Goal: Information Seeking & Learning: Learn about a topic

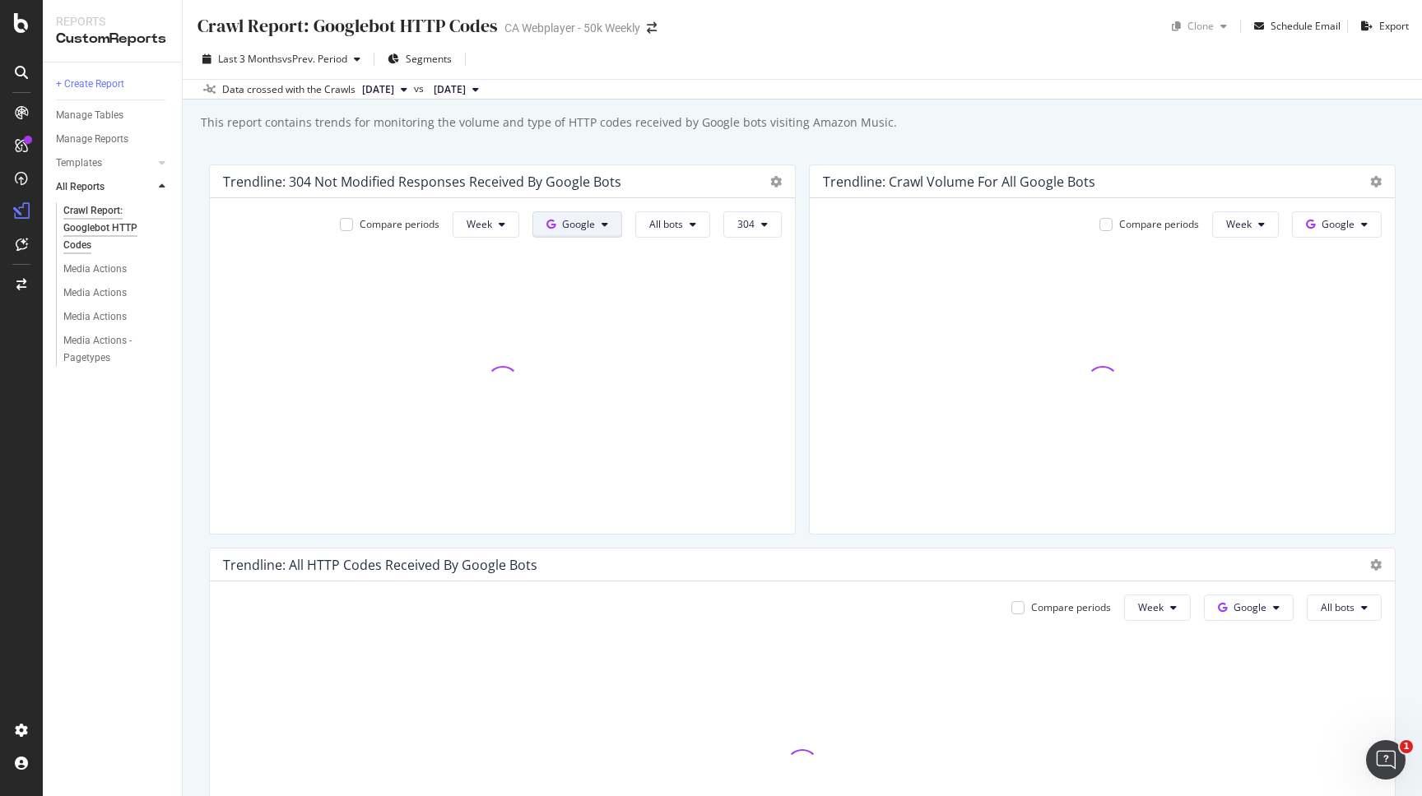
click at [596, 226] on button "Google" at bounding box center [577, 224] width 90 height 26
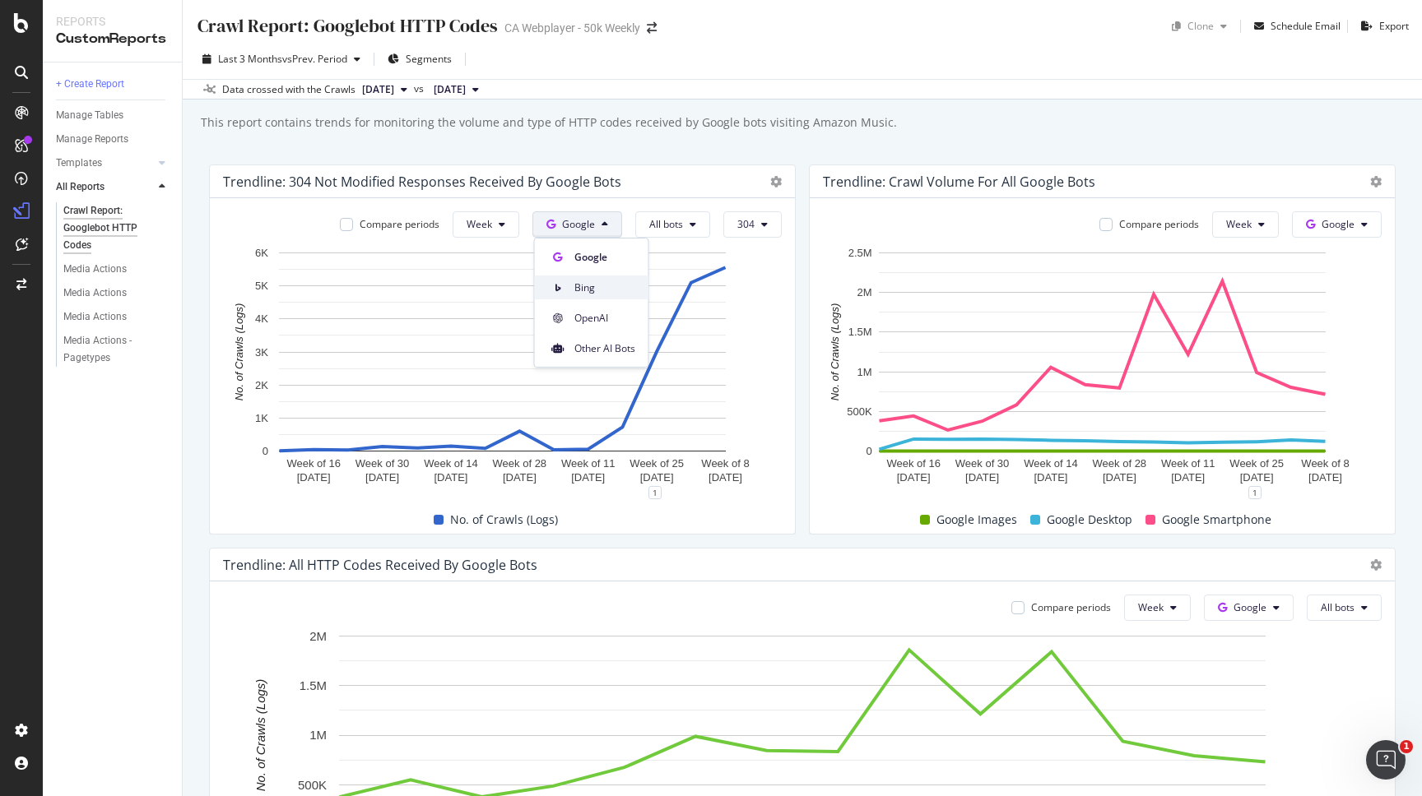
click at [580, 295] on span "Bing" at bounding box center [604, 288] width 61 height 15
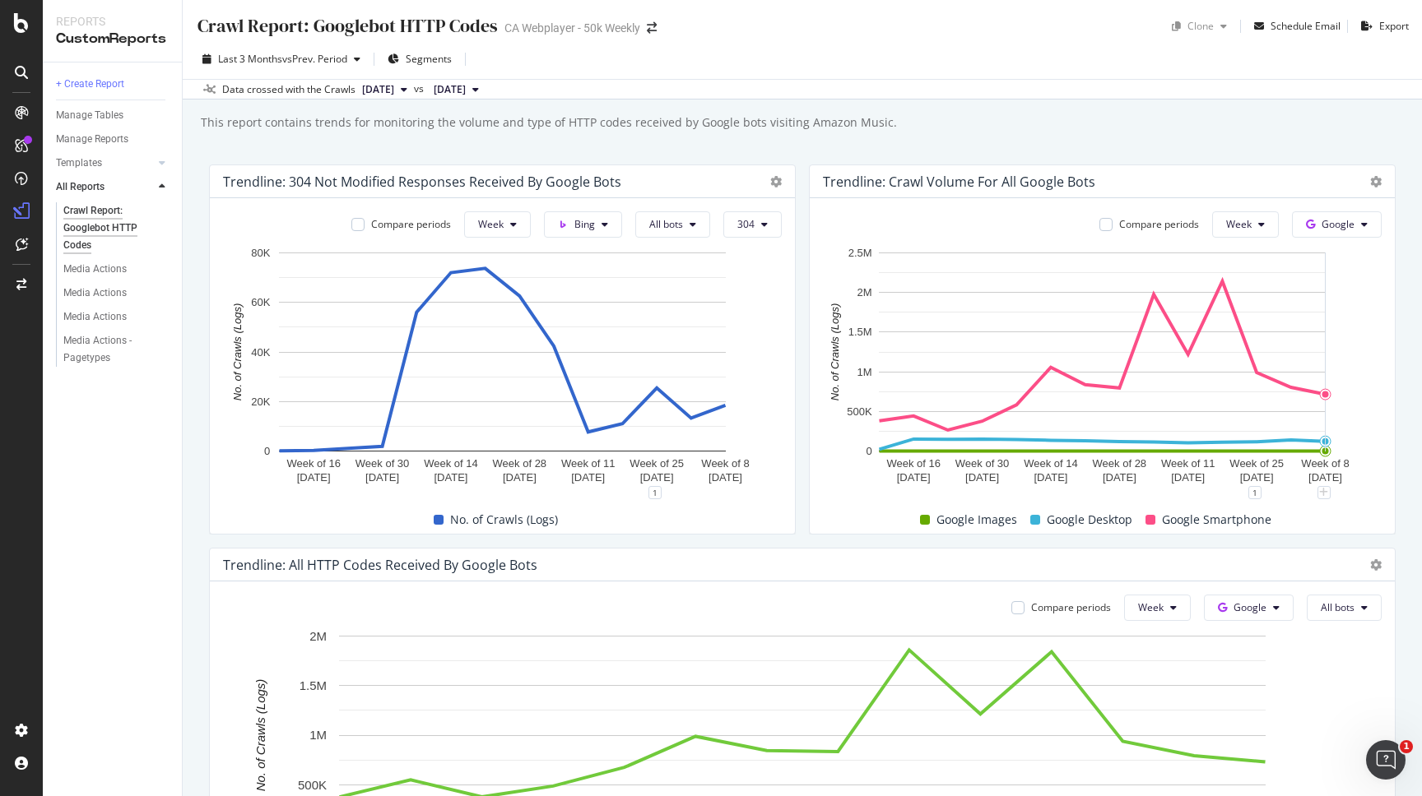
click at [1320, 243] on div "Compare periods Week Google Week of [DATE] Week of [DATE] Week of [DATE] Week o…" at bounding box center [1102, 366] width 585 height 336
click at [1322, 234] on button "Google" at bounding box center [1337, 224] width 90 height 26
click at [1329, 286] on div "Bing" at bounding box center [1350, 288] width 114 height 24
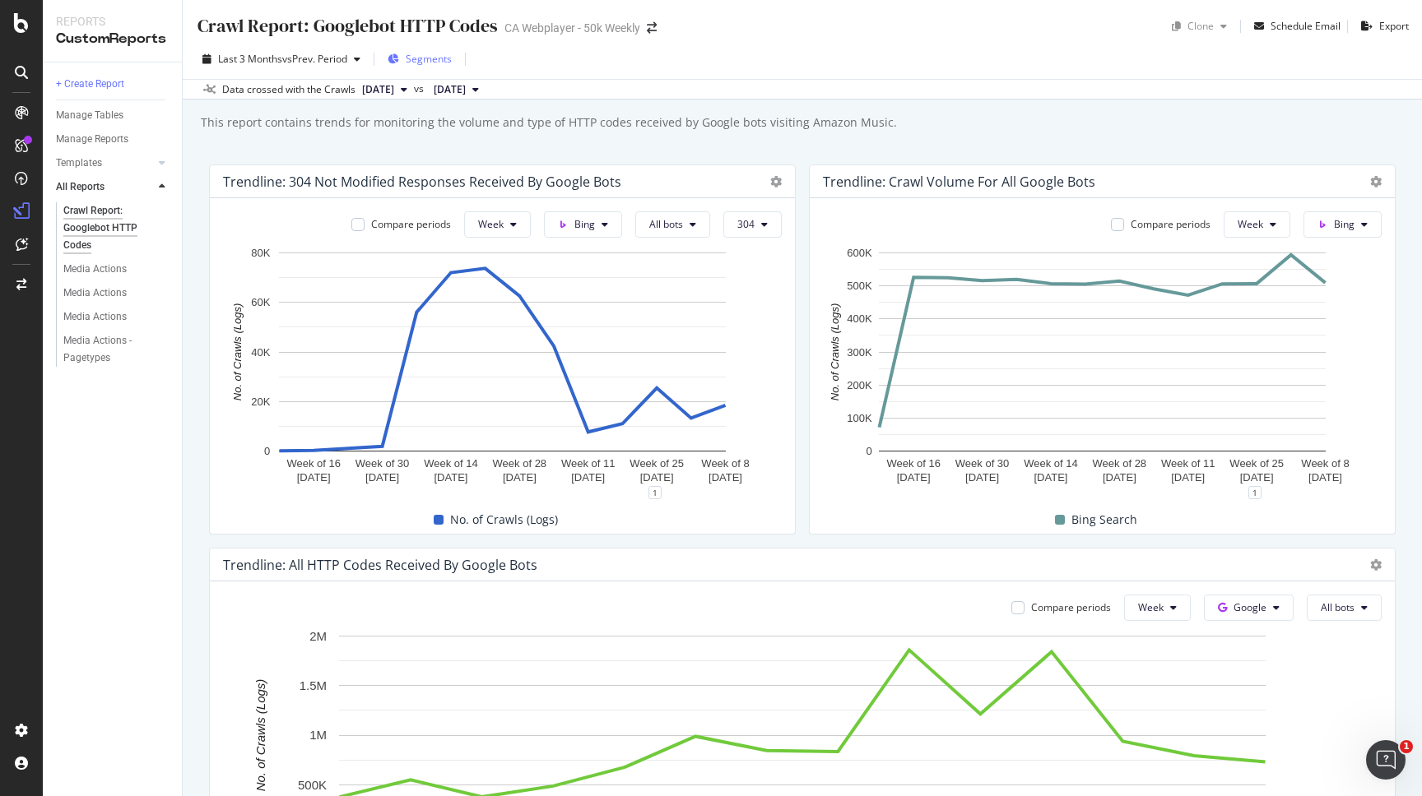
click at [443, 55] on span "Segments" at bounding box center [429, 59] width 46 height 14
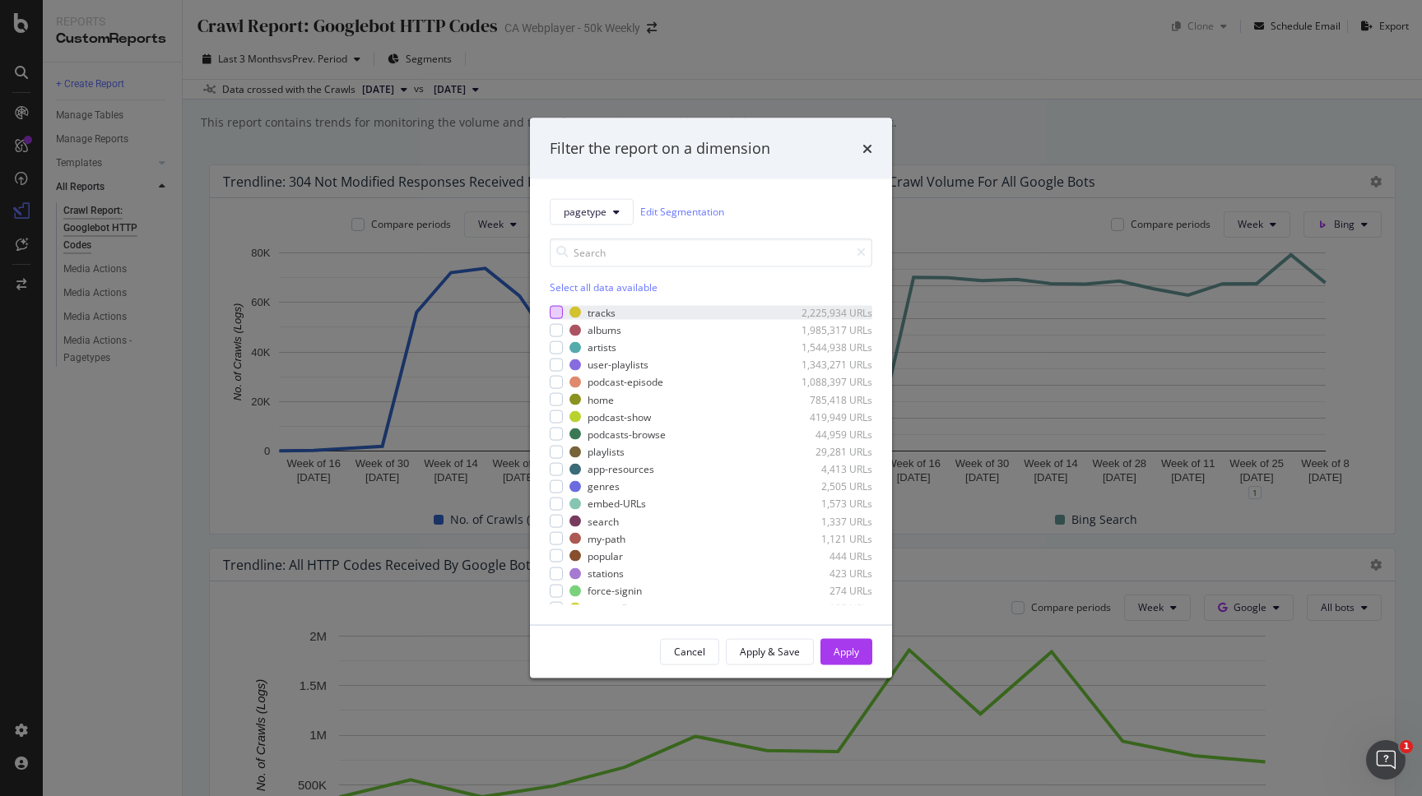
click at [552, 313] on div "modal" at bounding box center [556, 312] width 13 height 13
click at [846, 652] on div "Apply" at bounding box center [846, 652] width 26 height 14
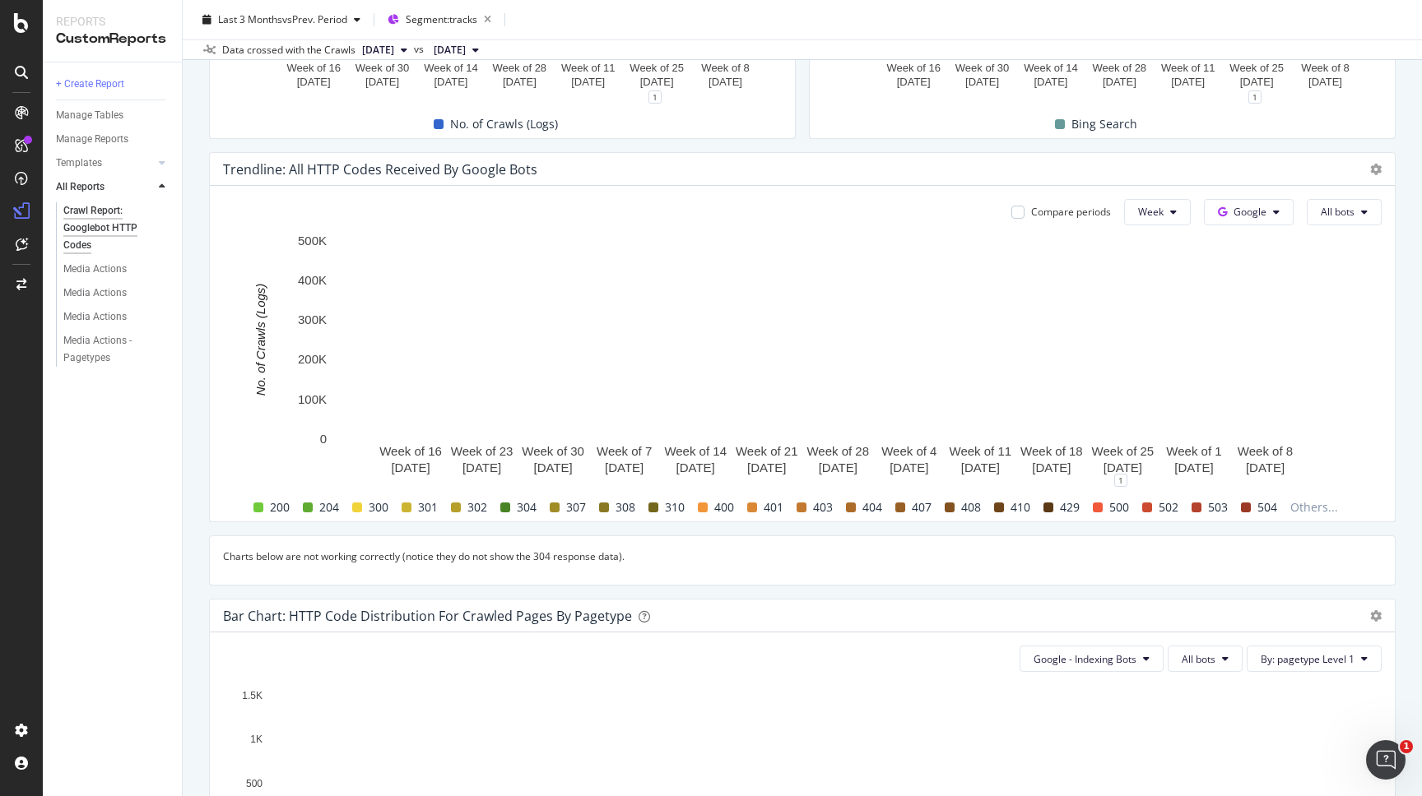
scroll to position [420, 0]
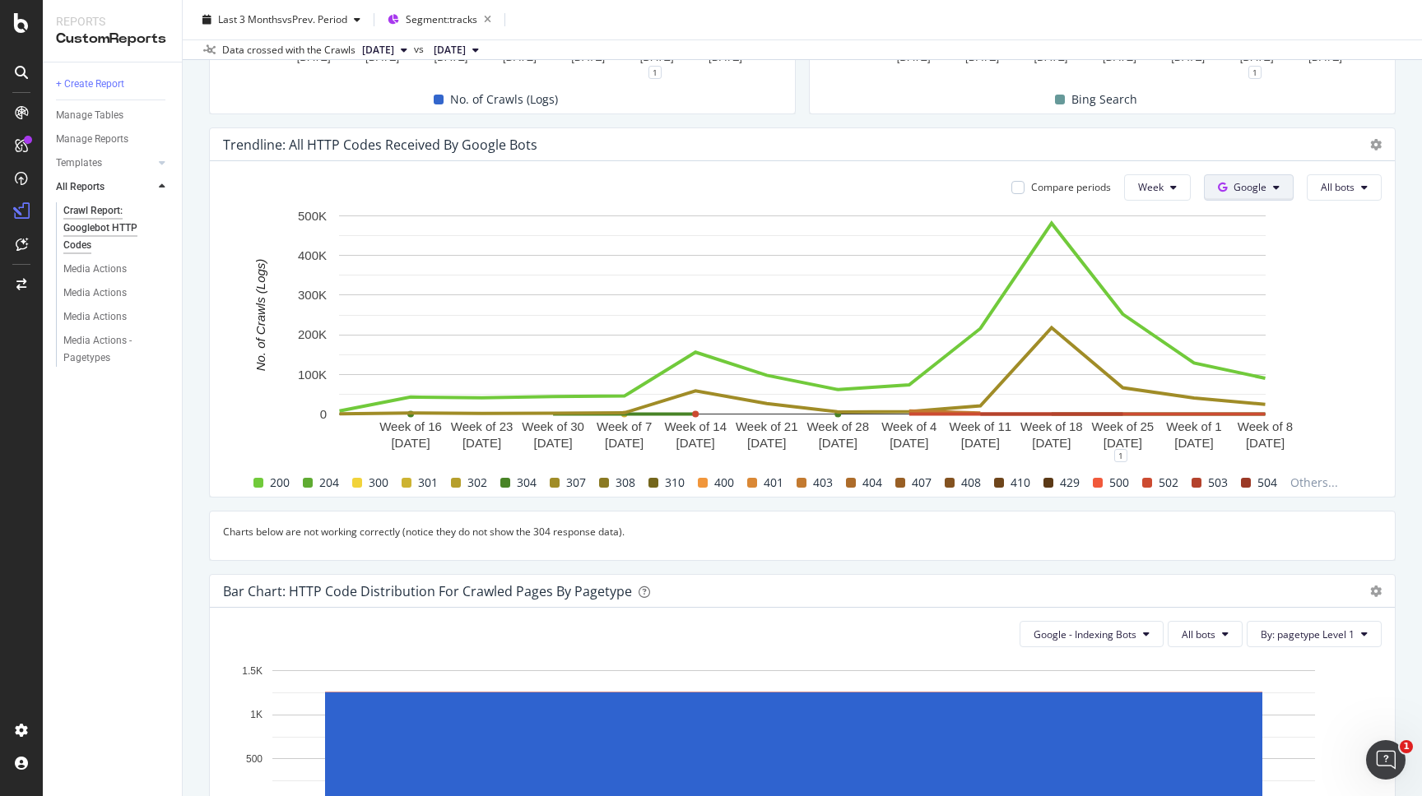
click at [1240, 193] on span "Google" at bounding box center [1249, 187] width 33 height 14
click at [1252, 241] on div "Bing" at bounding box center [1262, 251] width 114 height 24
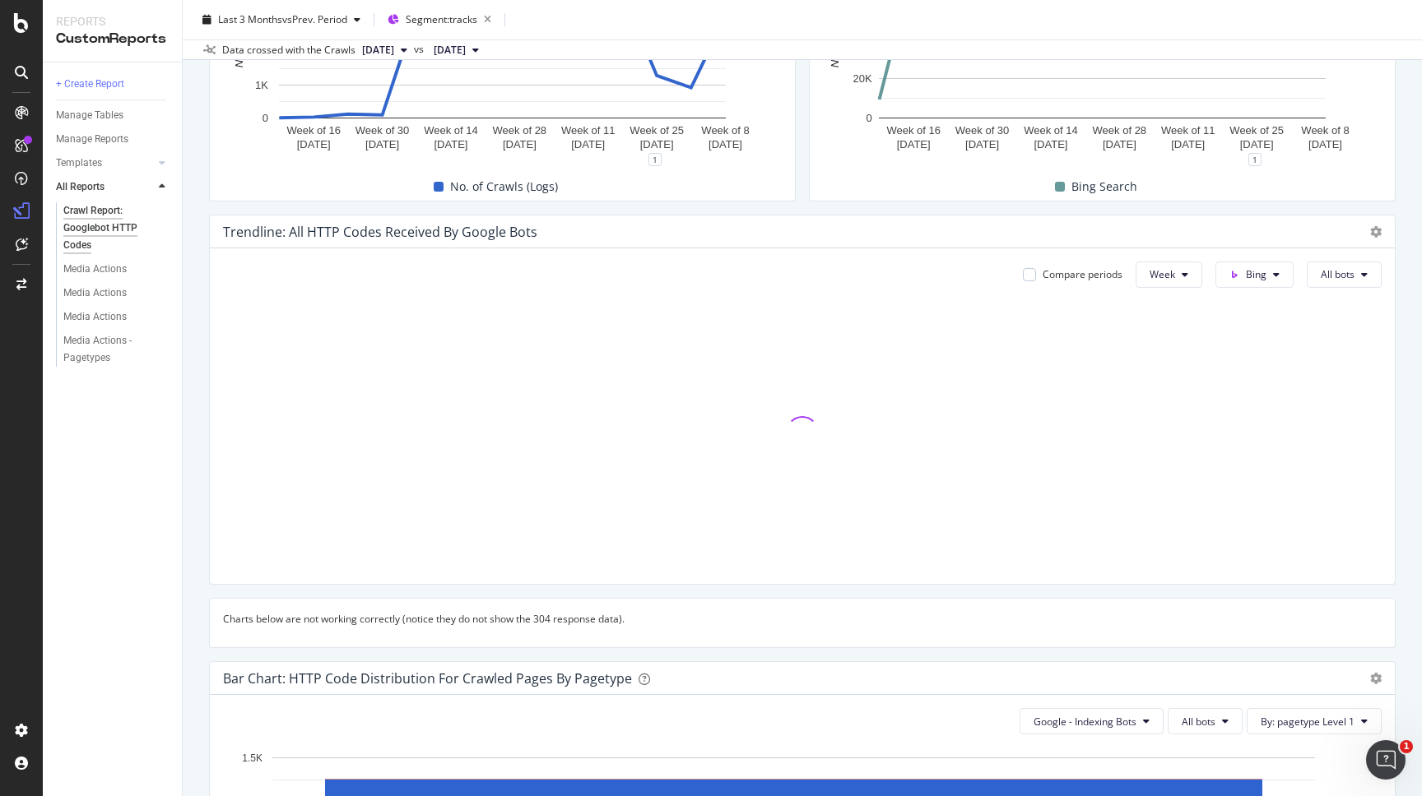
scroll to position [342, 0]
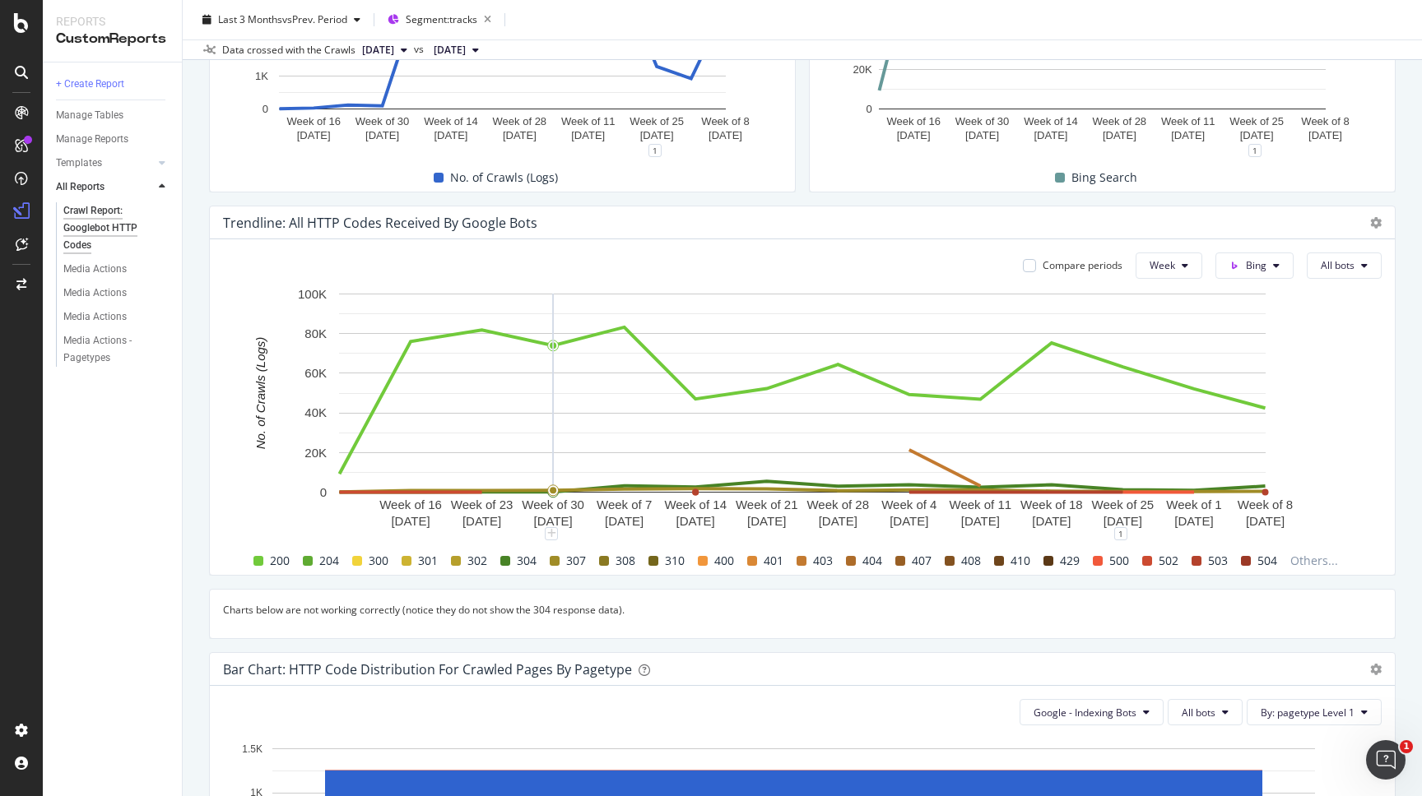
click at [507, 560] on span at bounding box center [505, 561] width 10 height 10
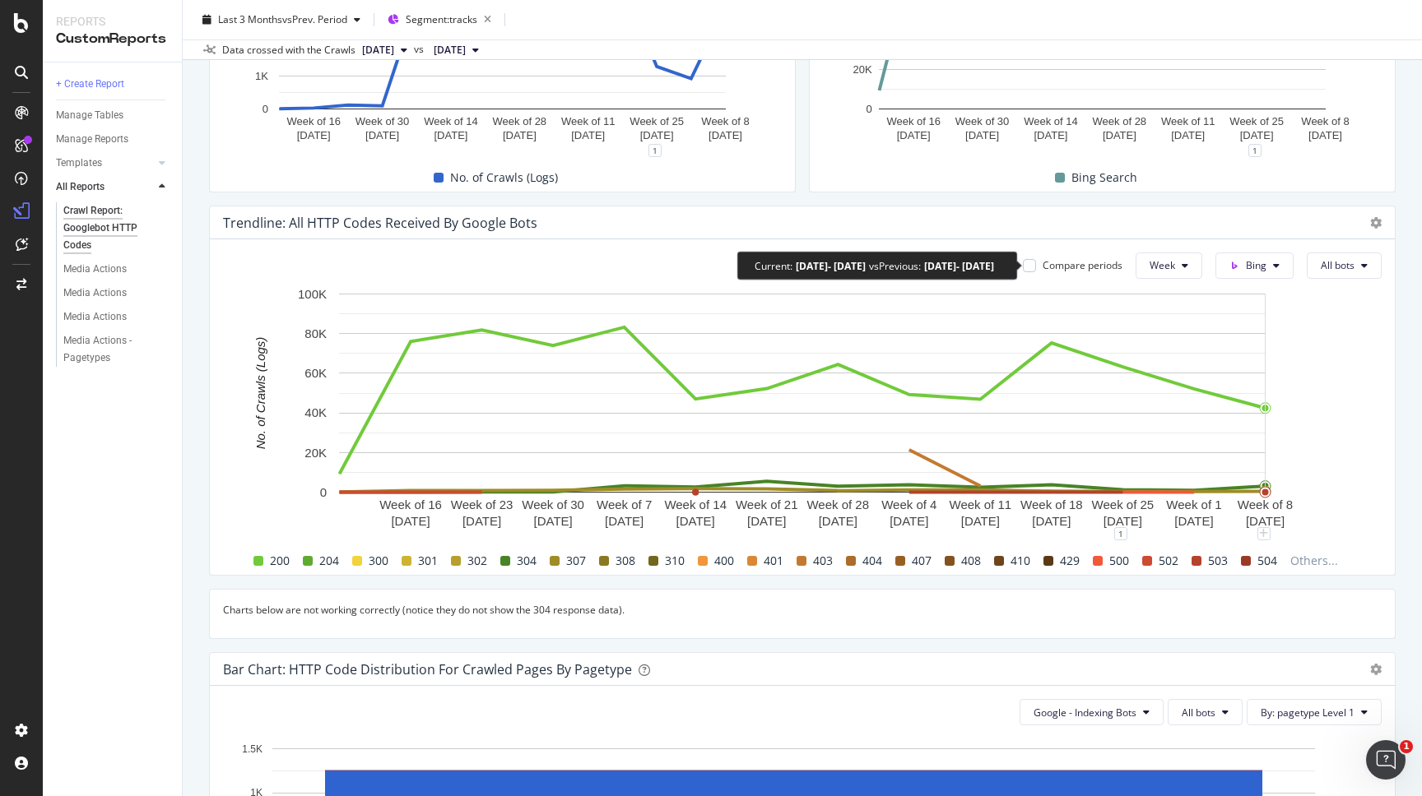
click at [1115, 262] on div "Compare periods" at bounding box center [1082, 265] width 80 height 14
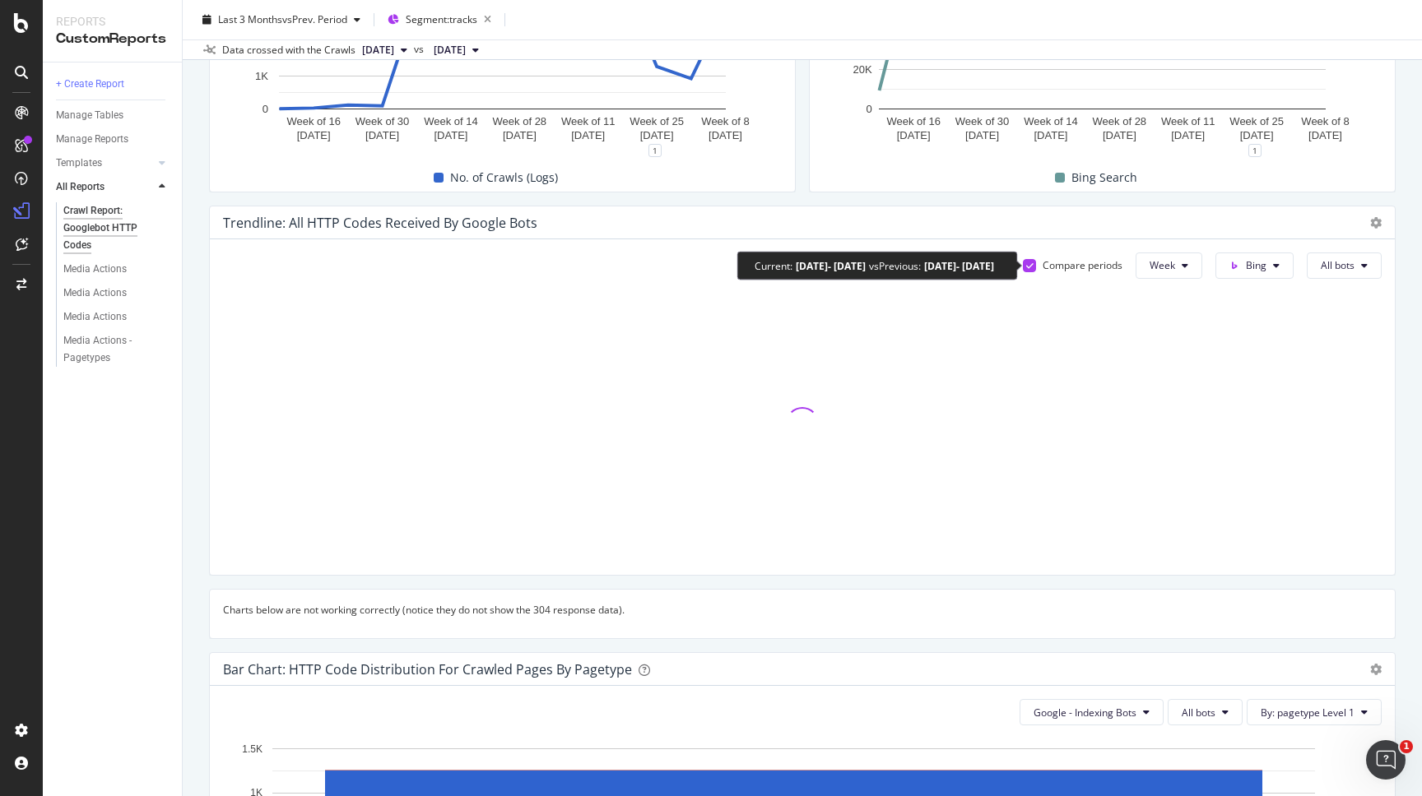
click at [1115, 262] on div "Compare periods" at bounding box center [1082, 265] width 80 height 14
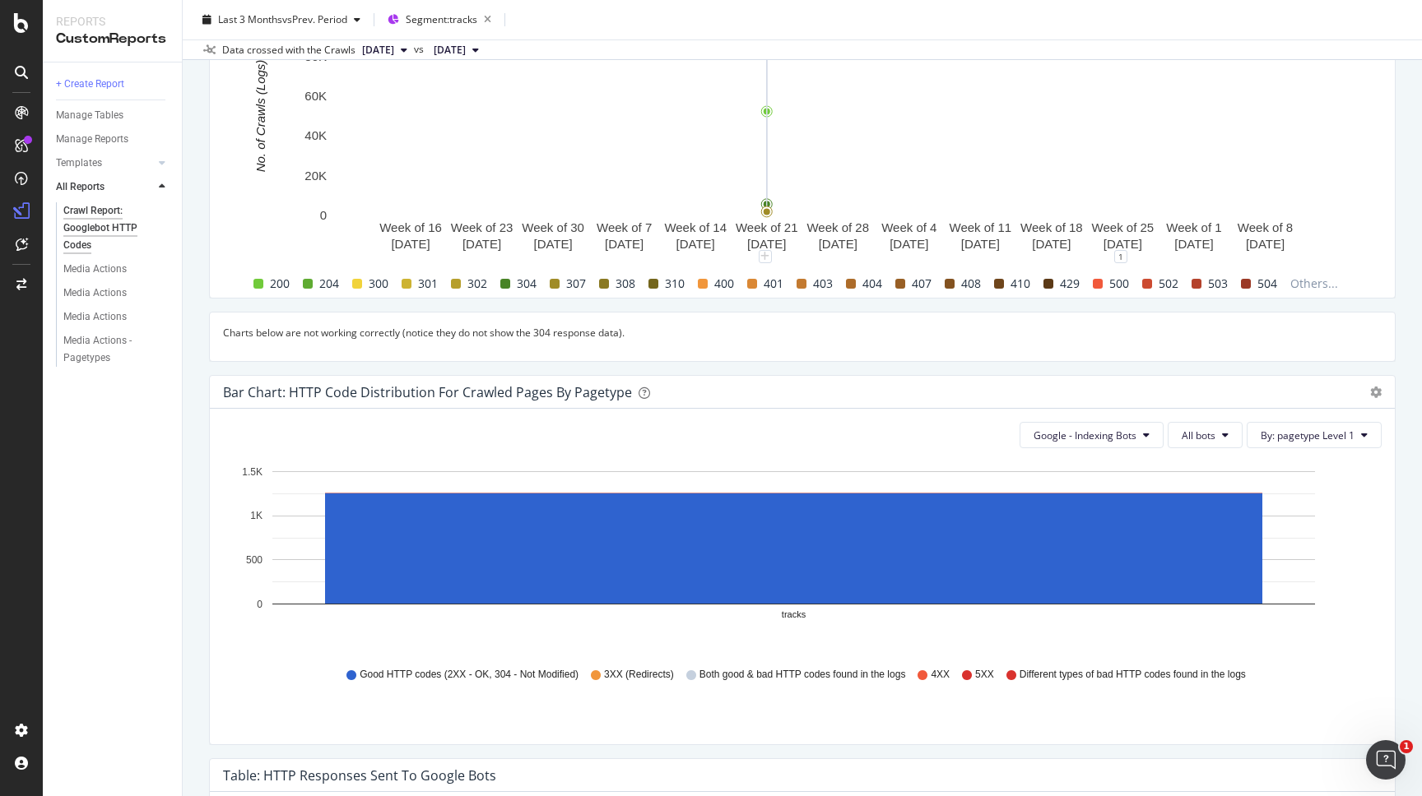
scroll to position [637, 0]
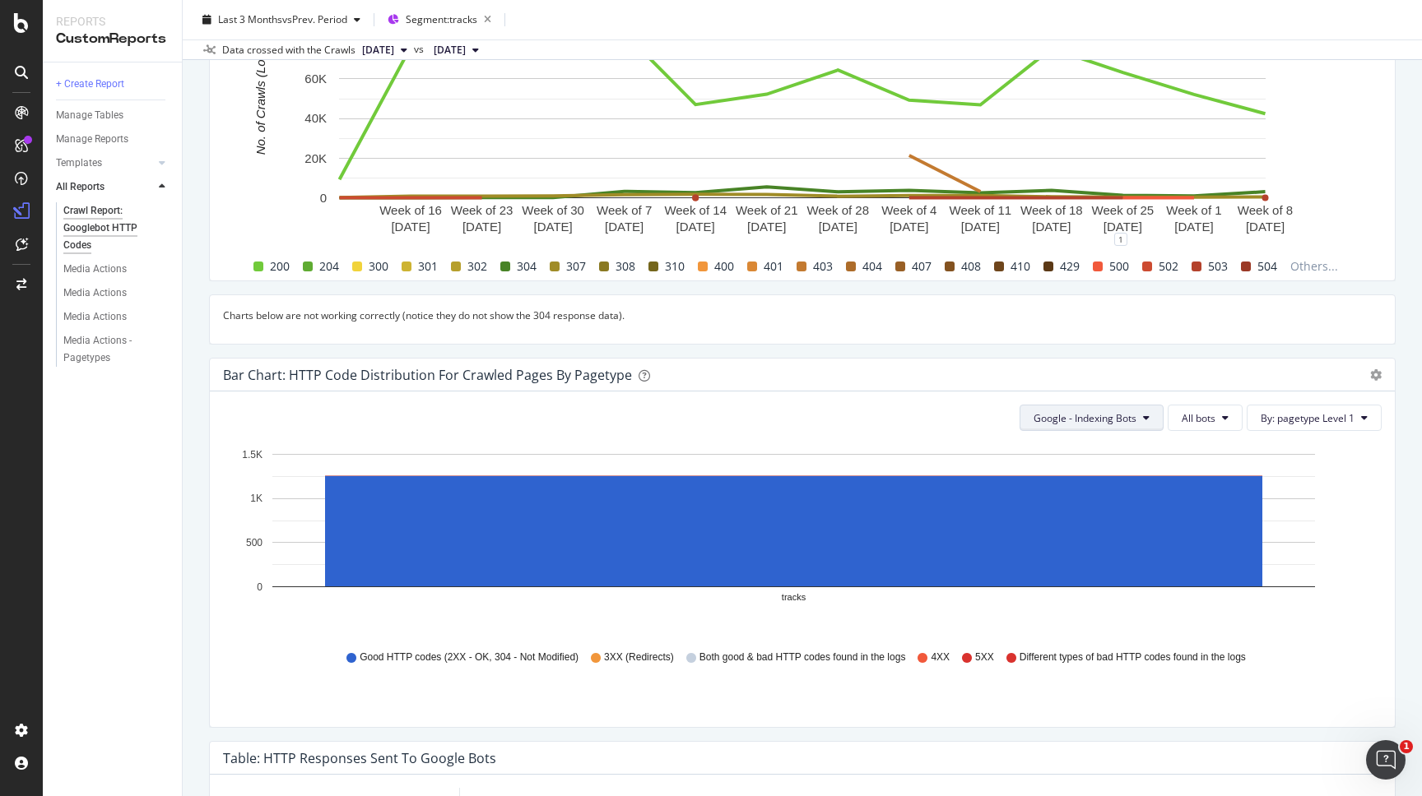
click at [1147, 423] on icon at bounding box center [1146, 418] width 7 height 10
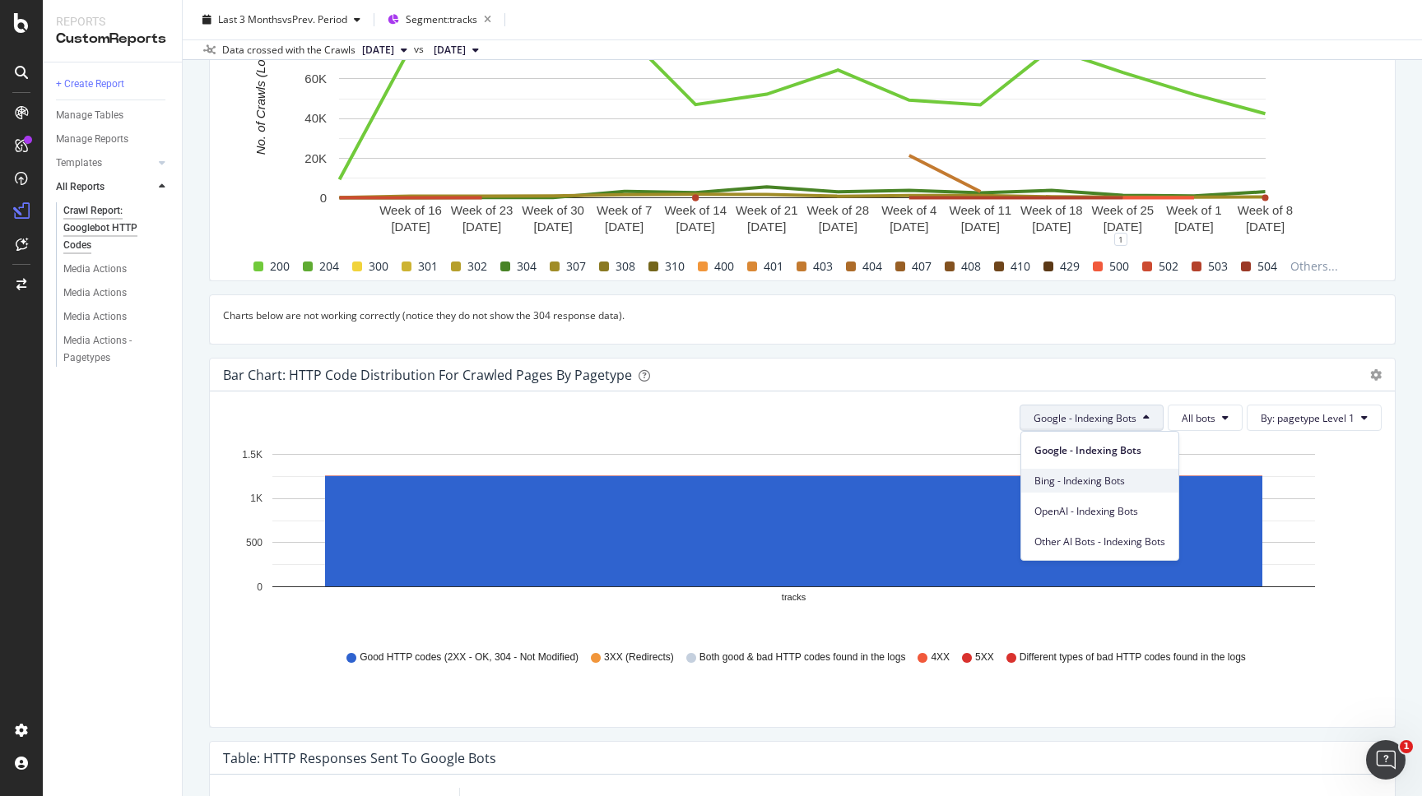
click at [1119, 474] on span "Bing - Indexing Bots" at bounding box center [1099, 481] width 131 height 15
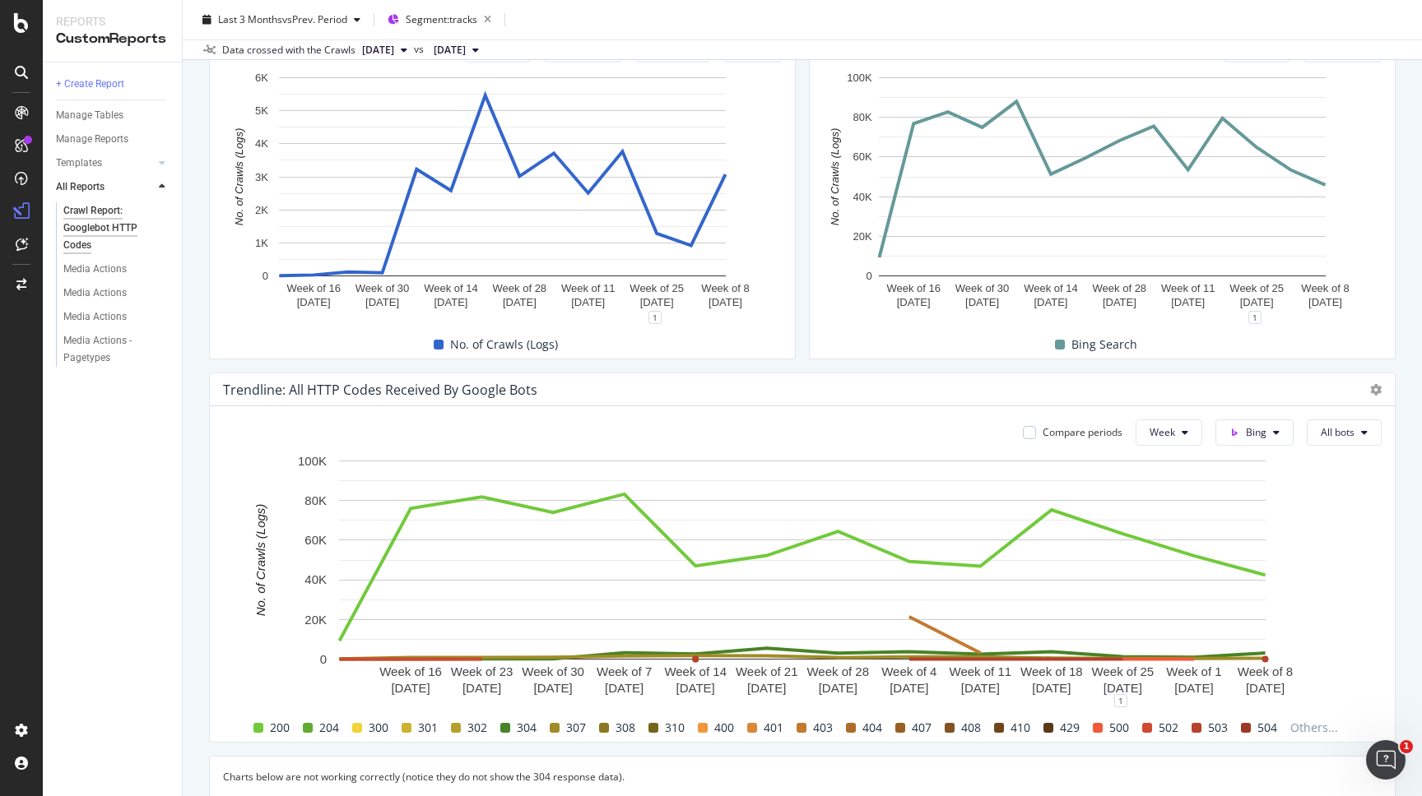
scroll to position [0, 0]
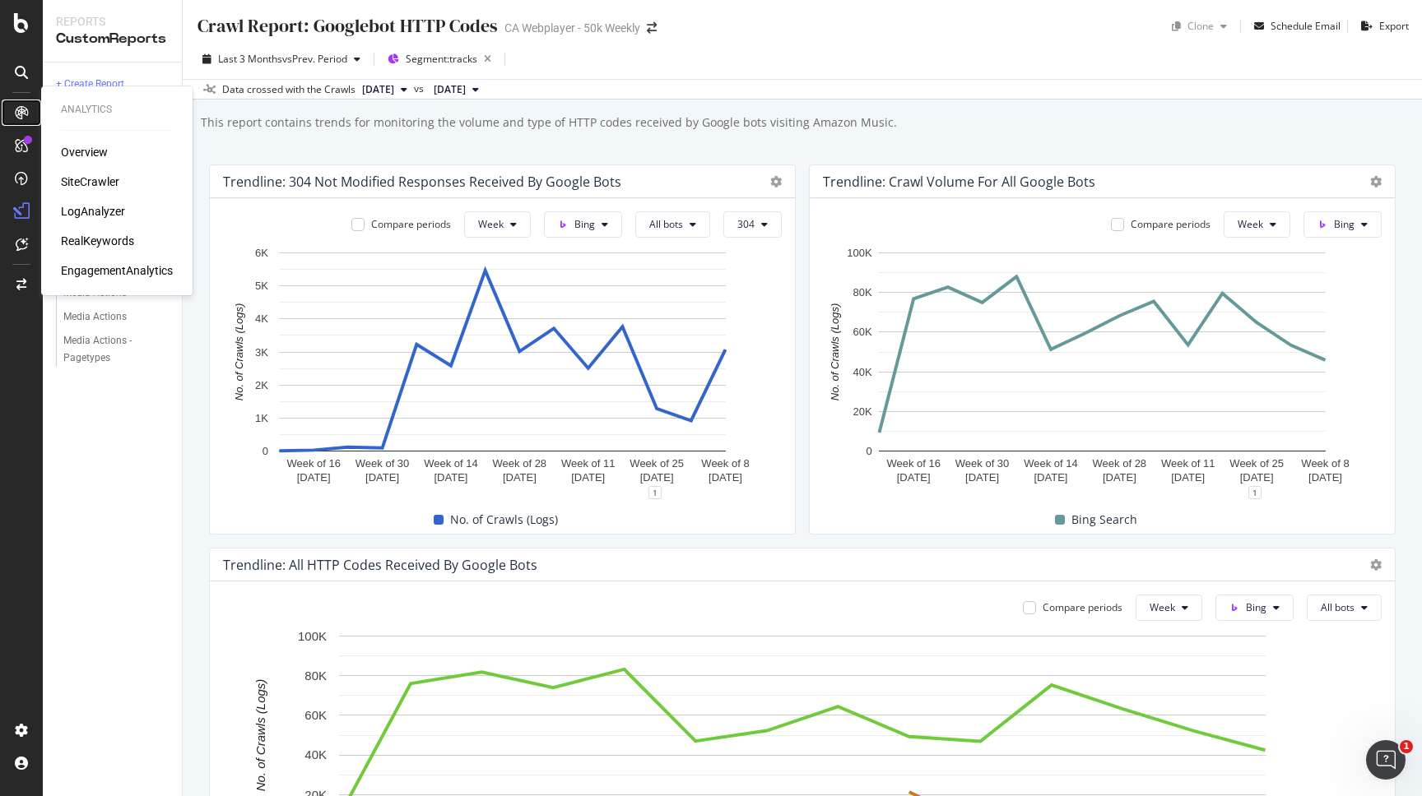
click at [19, 111] on icon at bounding box center [21, 112] width 13 height 13
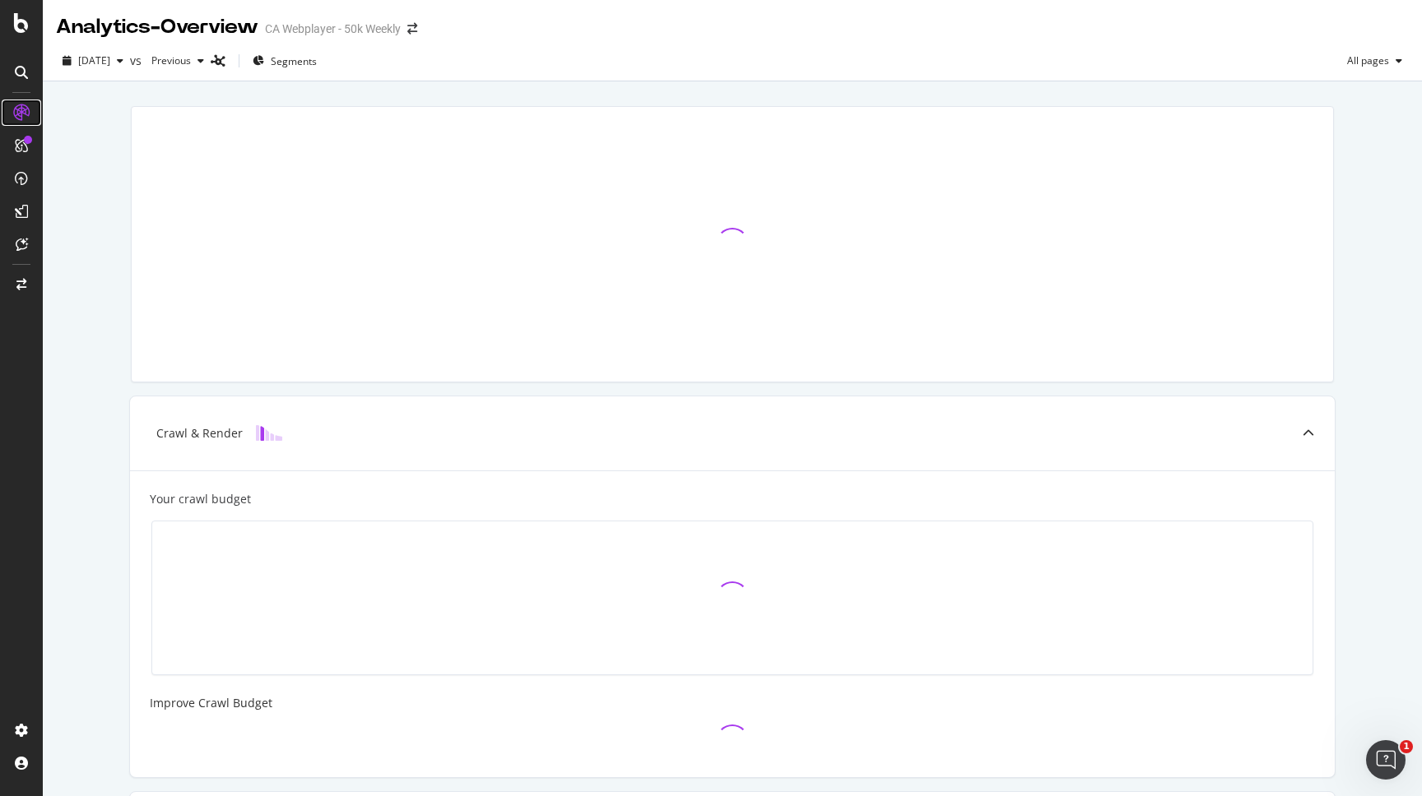
scroll to position [231, 0]
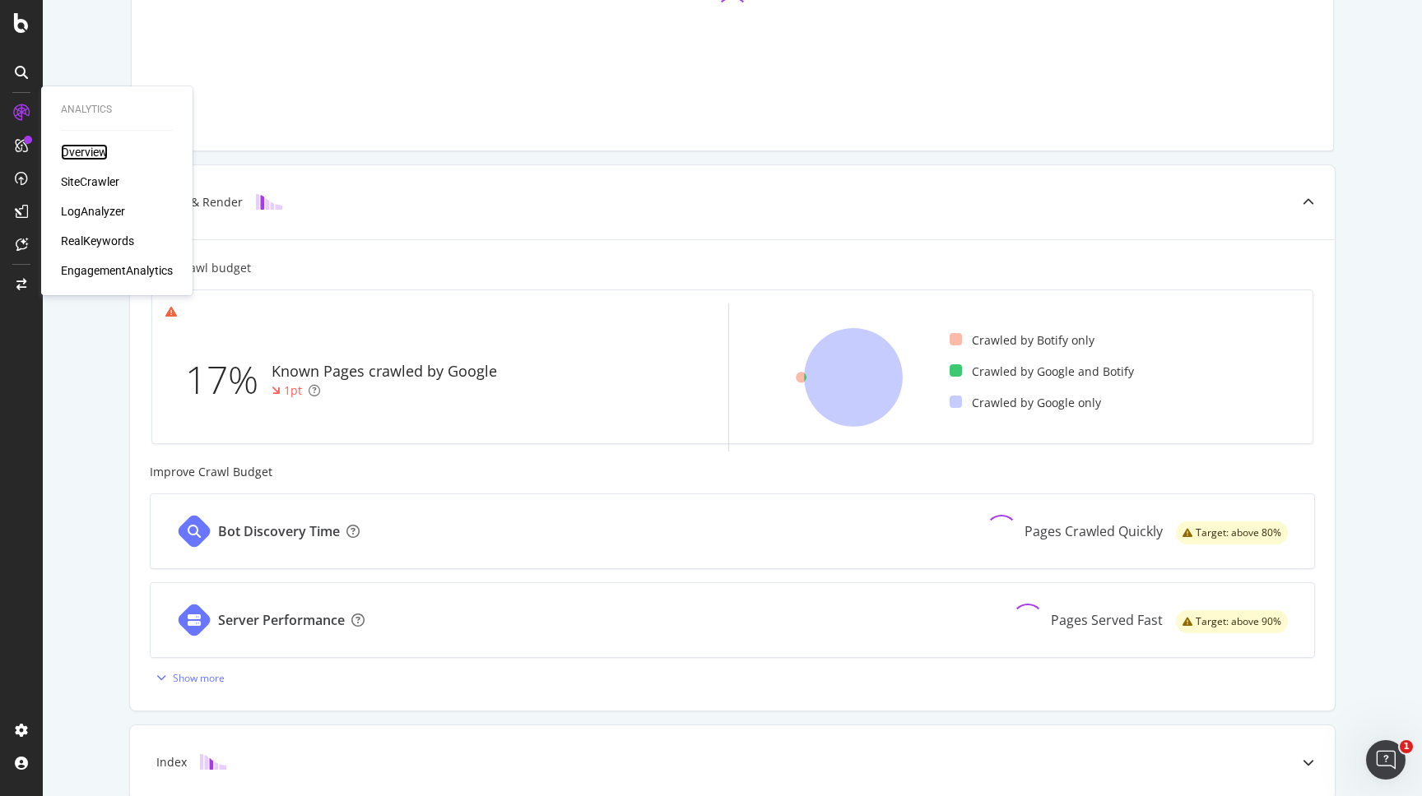
click at [105, 155] on div "Overview" at bounding box center [84, 152] width 47 height 16
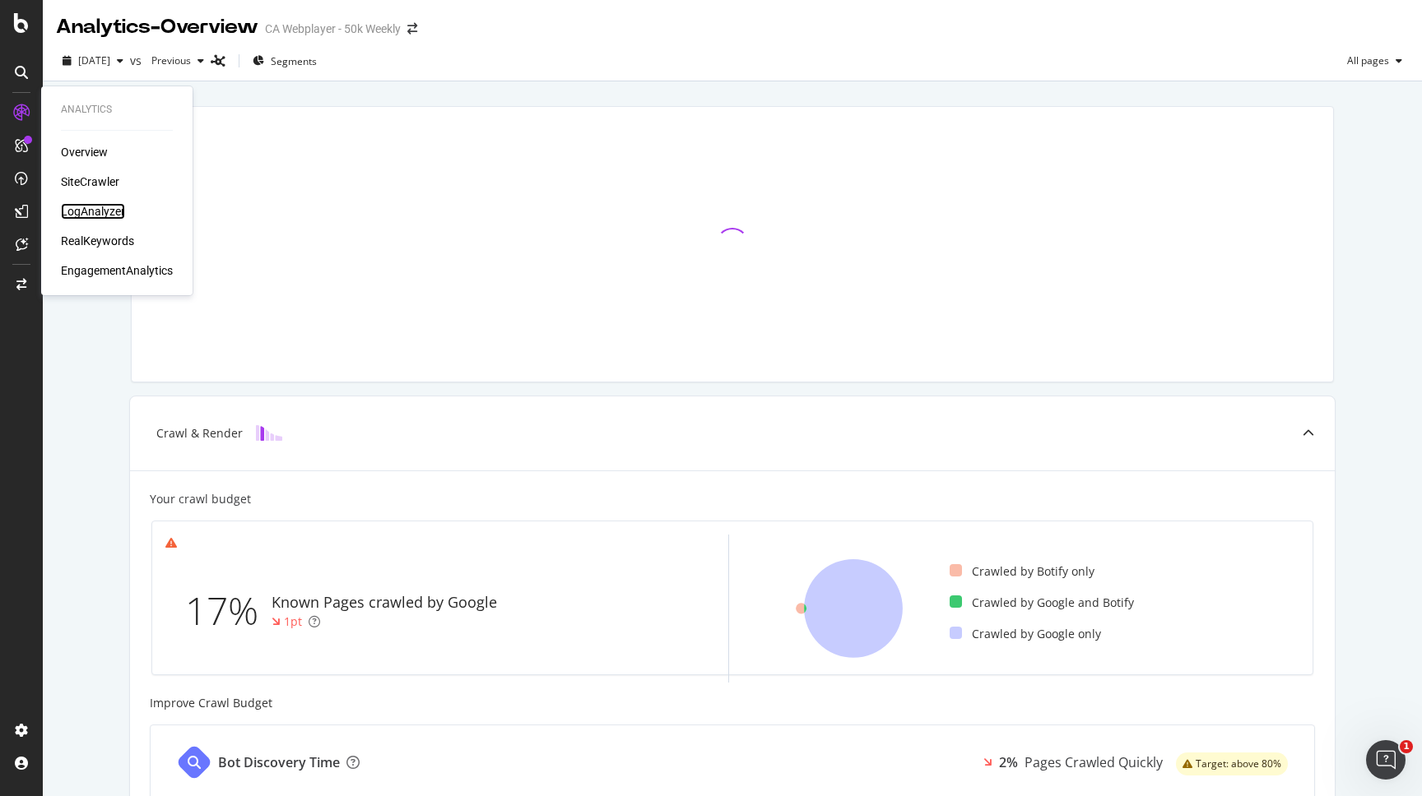
click at [113, 211] on div "LogAnalyzer" at bounding box center [93, 211] width 64 height 16
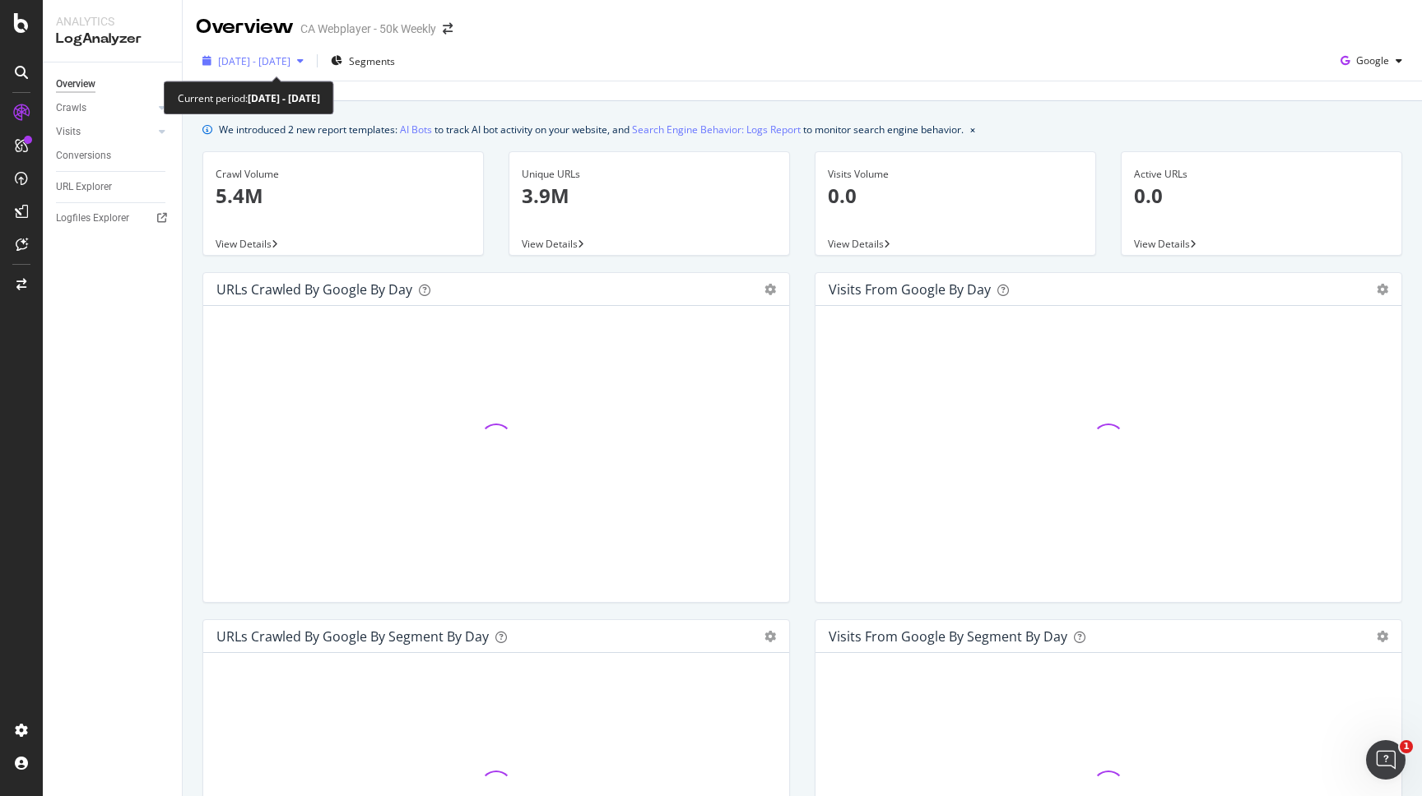
click at [290, 60] on span "[DATE] - [DATE]" at bounding box center [254, 61] width 72 height 14
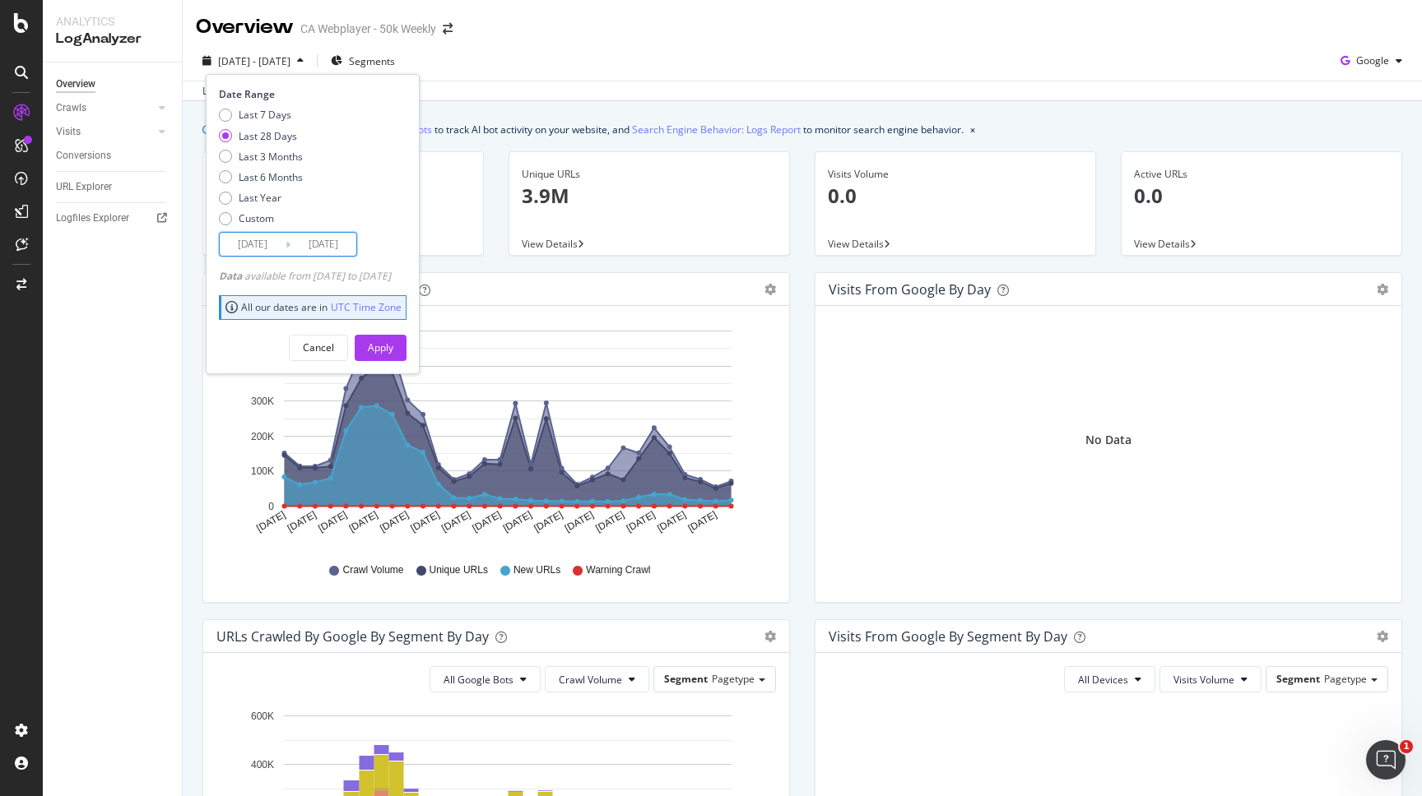
click at [262, 247] on input "[DATE]" at bounding box center [253, 244] width 66 height 23
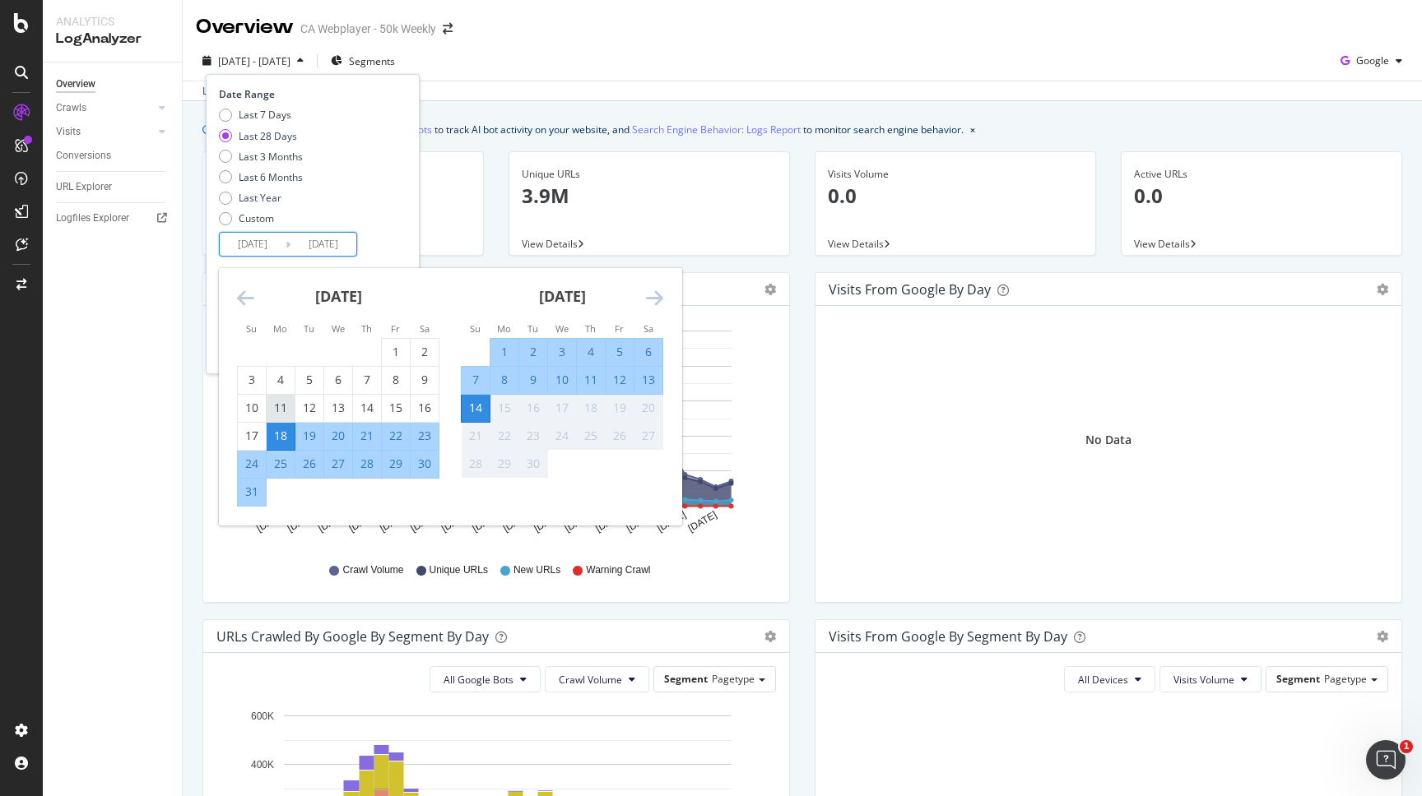
click at [281, 407] on div "11" at bounding box center [281, 408] width 28 height 16
type input "[DATE]"
click at [402, 226] on div "Last 7 Days Last 28 Days Last 3 Months Last 6 Months Last Year Custom" at bounding box center [310, 170] width 183 height 124
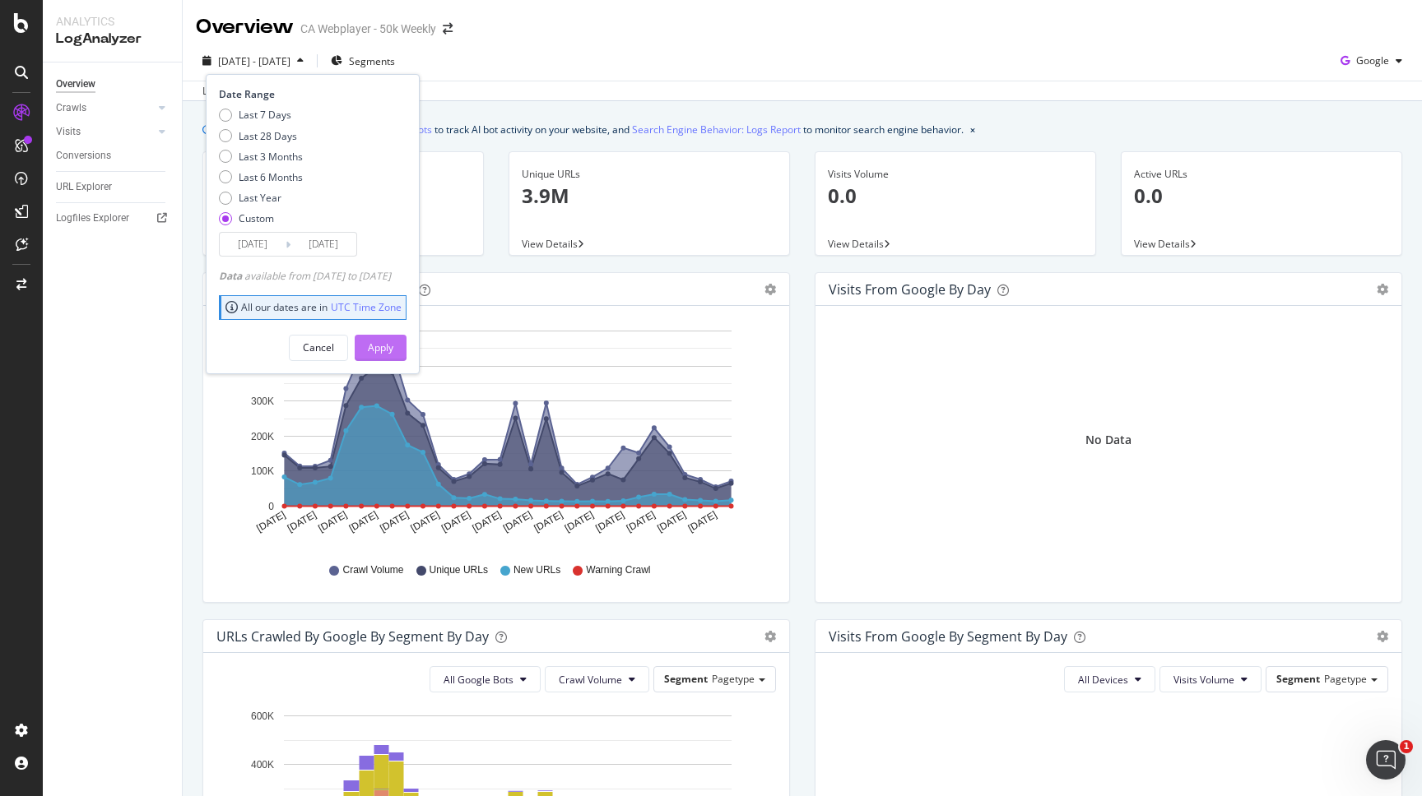
click at [393, 336] on div "Apply" at bounding box center [381, 348] width 26 height 25
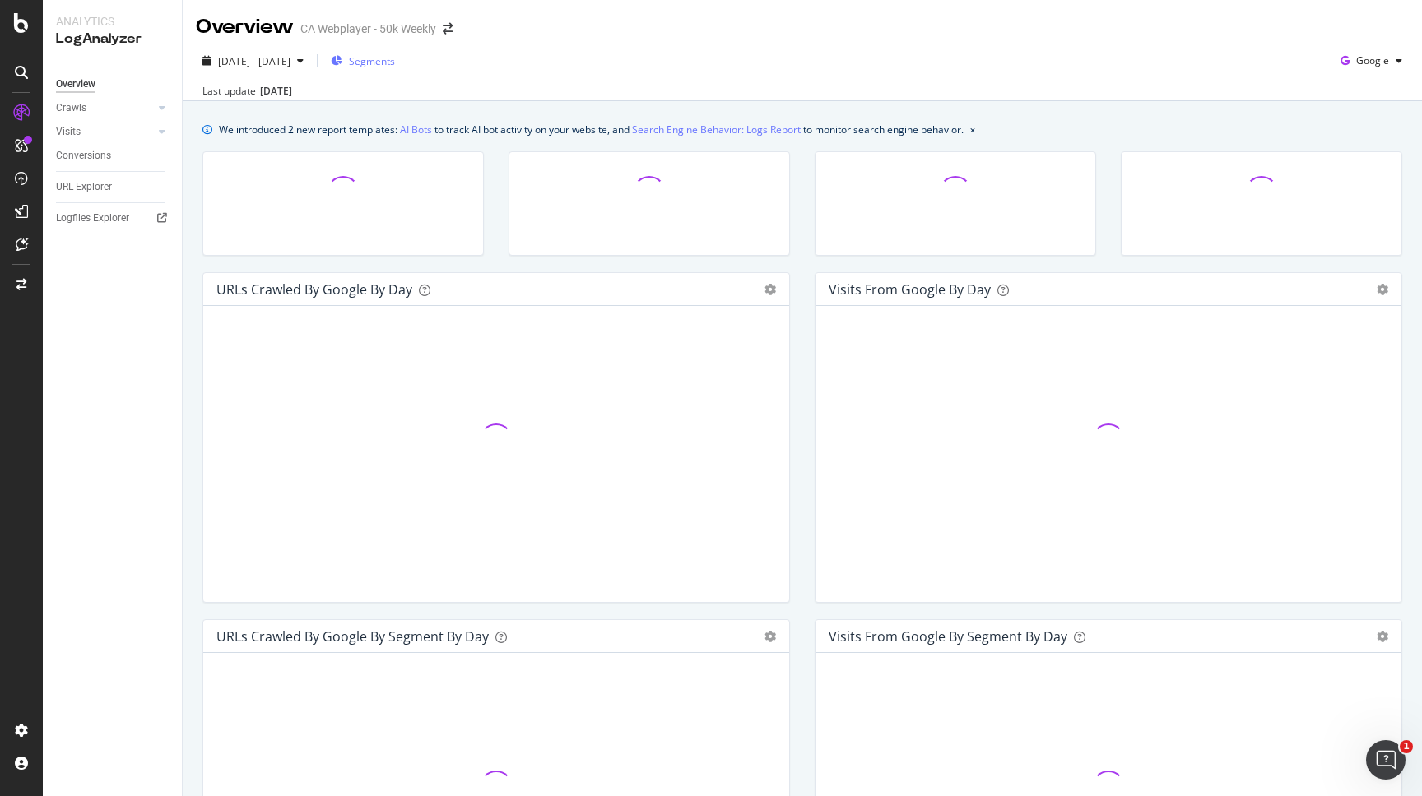
click at [395, 65] on span "Segments" at bounding box center [372, 61] width 46 height 14
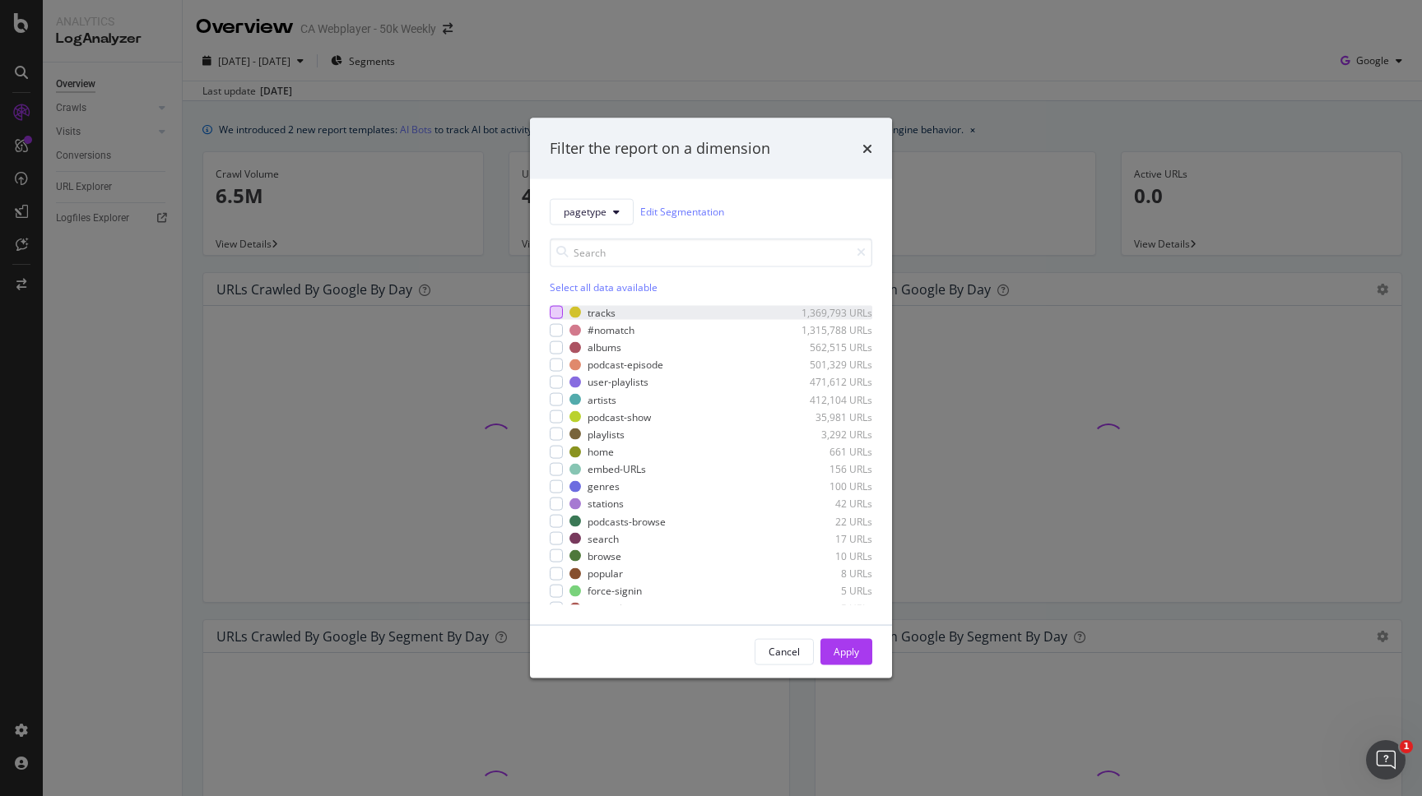
click at [560, 309] on div "modal" at bounding box center [556, 312] width 13 height 13
click at [856, 657] on div "Apply" at bounding box center [846, 652] width 26 height 14
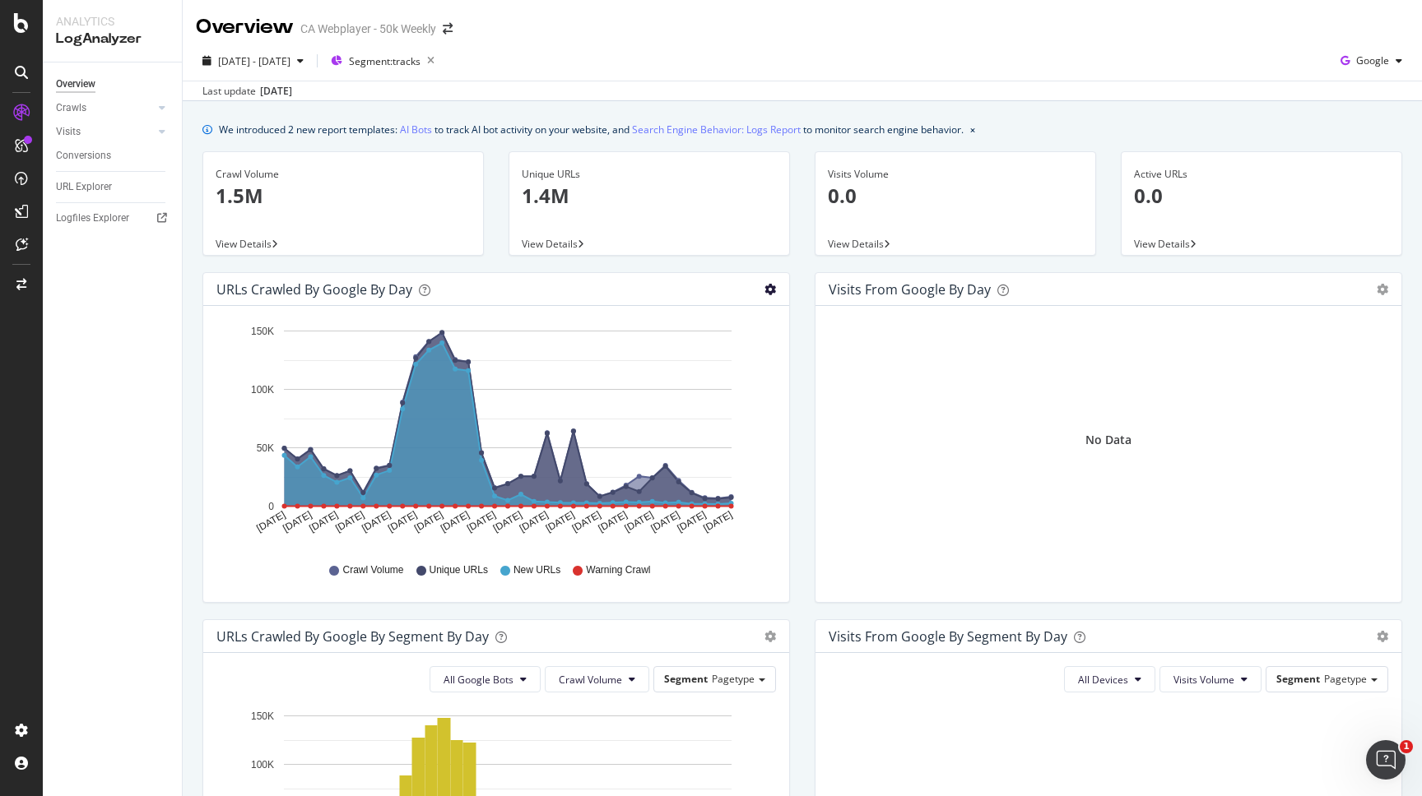
click at [771, 287] on icon "gear" at bounding box center [770, 290] width 12 height 12
click at [713, 364] on span "Table" at bounding box center [722, 356] width 130 height 25
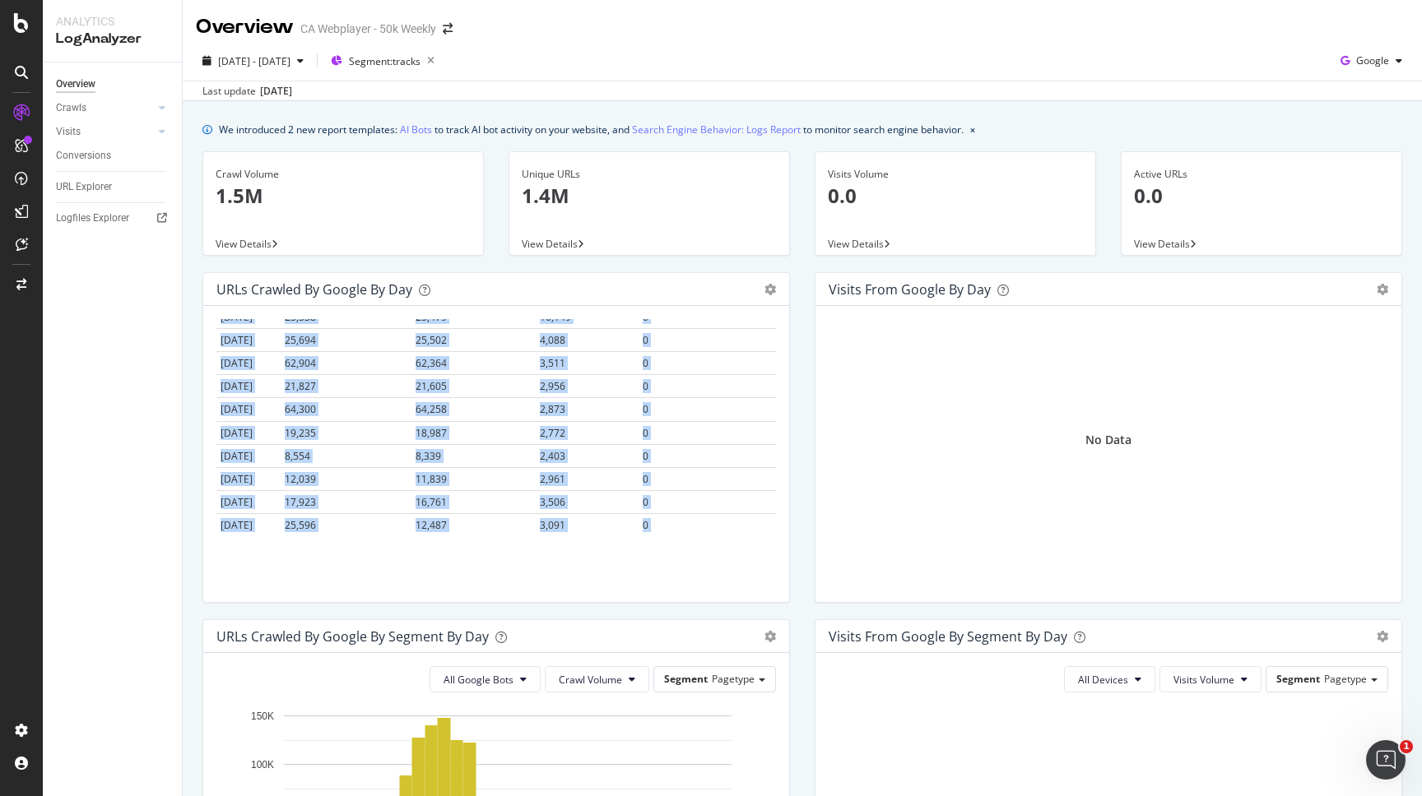
scroll to position [629, 0]
drag, startPoint x: 222, startPoint y: 331, endPoint x: 683, endPoint y: 528, distance: 501.2
click at [683, 528] on table "Date Crawl Volume Unique URLs New URLs Warning Crawl [DATE] 49,427 49,656 43,55…" at bounding box center [495, 114] width 559 height 846
copy table "Date Crawl Volume Unique URLs New URLs Warning Crawl [DATE] 49,427 49,656 43,55…"
click at [441, 59] on icon "button" at bounding box center [430, 60] width 21 height 23
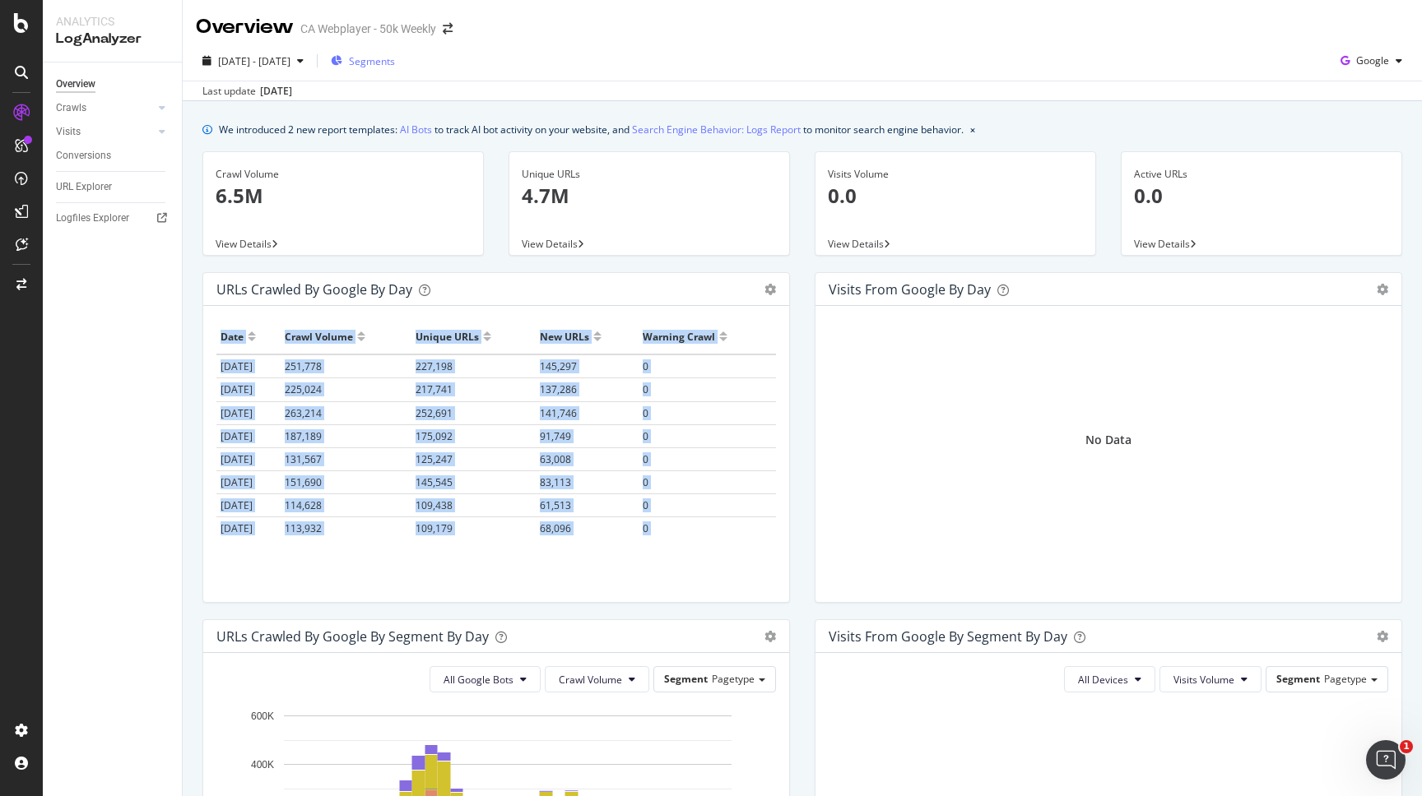
scroll to position [629, 0]
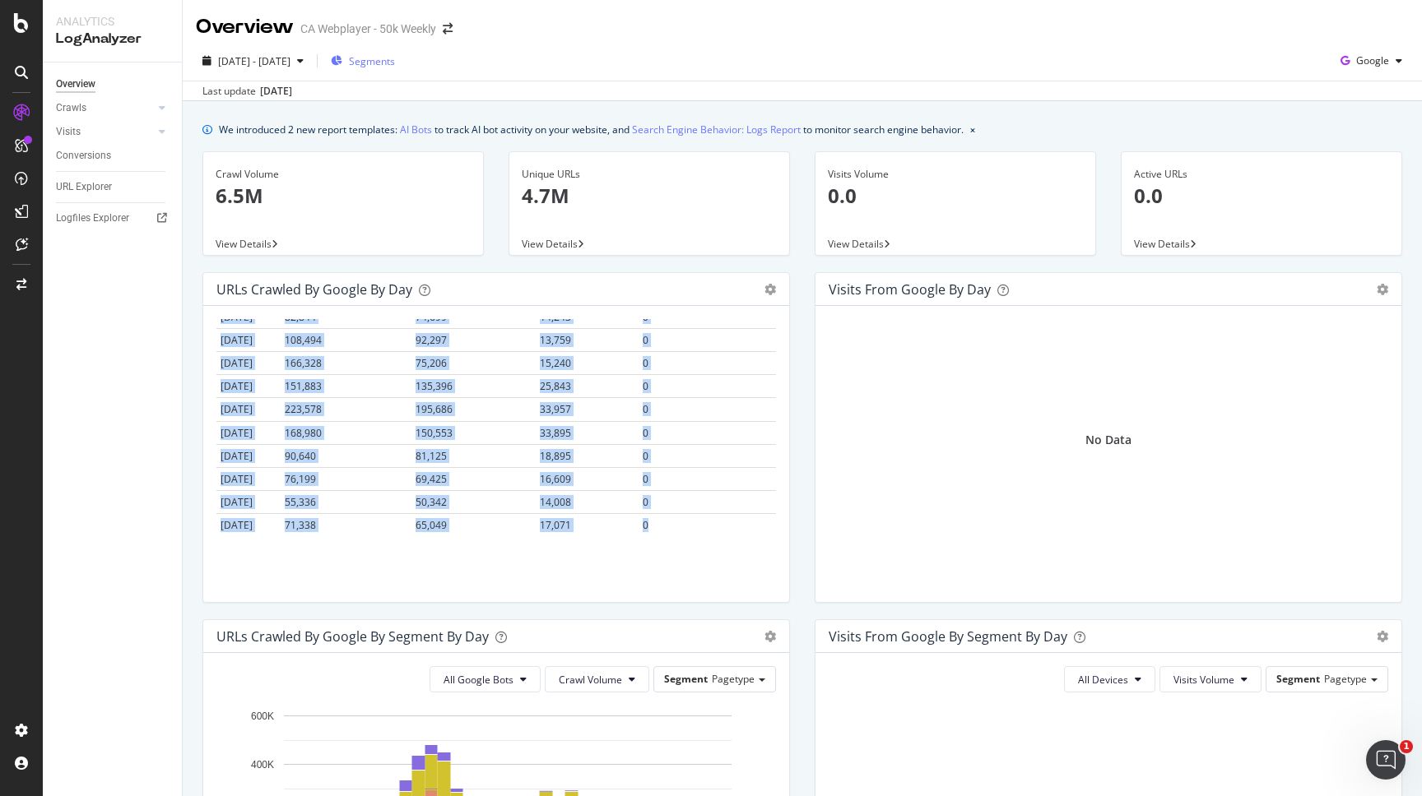
drag, startPoint x: 220, startPoint y: 333, endPoint x: 669, endPoint y: 563, distance: 503.7
click at [669, 536] on div "Date Crawl Volume Unique URLs New URLs Warning Crawl [DATE] 251,778 227,198 145…" at bounding box center [495, 427] width 559 height 217
copy table "Date Crawl Volume Unique URLs New URLs Warning Crawl [DATE] 251,778 227,198 145…"
